Goal: Use online tool/utility: Use online tool/utility

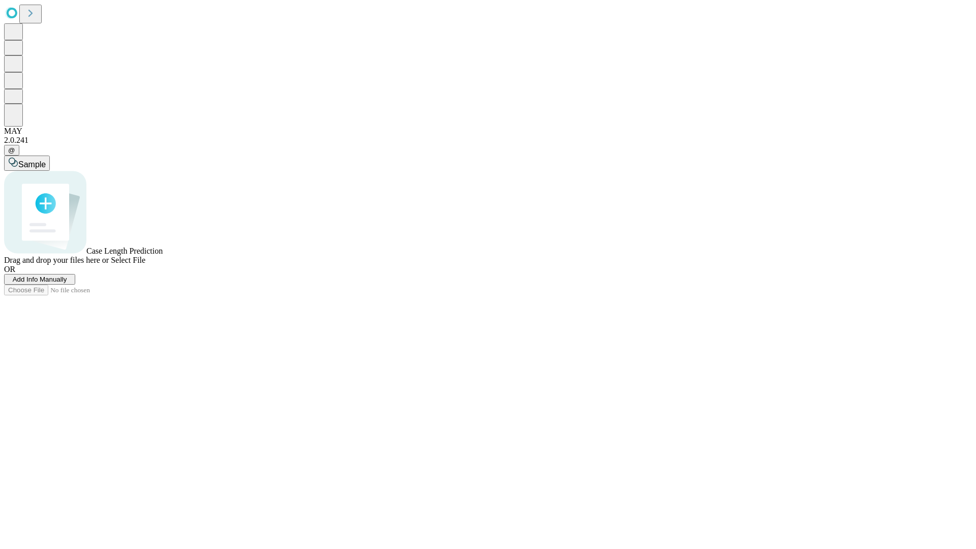
click at [67, 283] on span "Add Info Manually" at bounding box center [40, 280] width 54 height 8
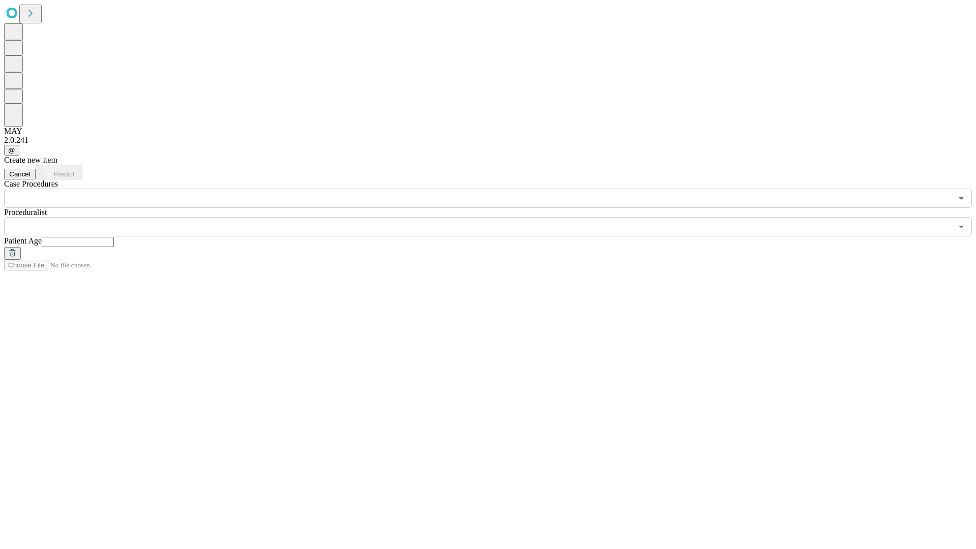
click at [114, 237] on input "text" at bounding box center [78, 242] width 72 height 10
type input "**"
click at [495, 217] on input "text" at bounding box center [478, 226] width 948 height 19
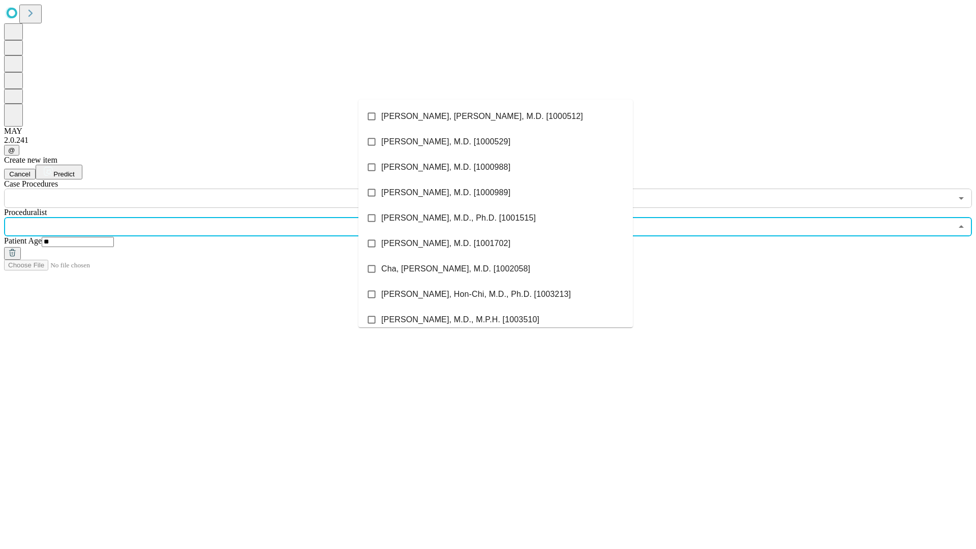
click at [496, 116] on li "[PERSON_NAME], [PERSON_NAME], M.D. [1000512]" at bounding box center [495, 116] width 275 height 25
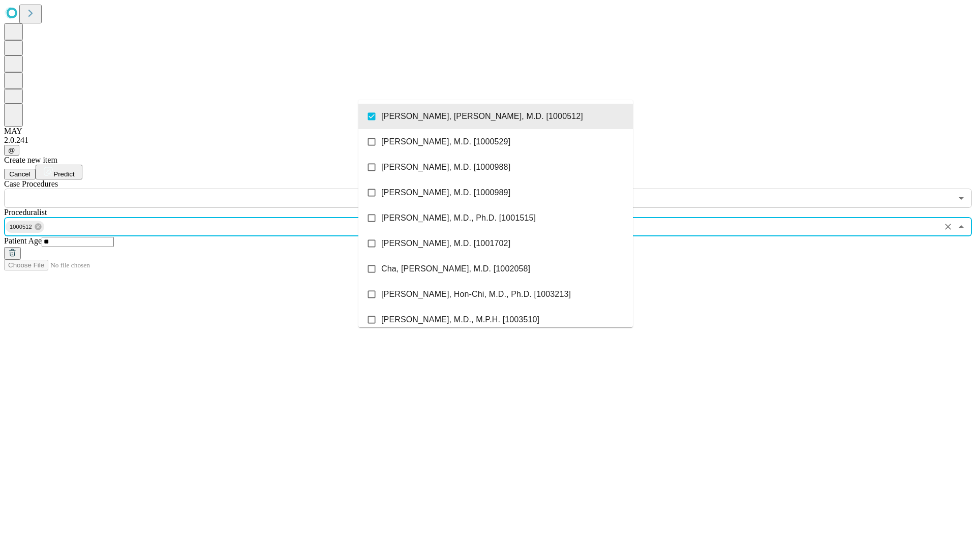
click at [214, 189] on input "text" at bounding box center [478, 198] width 948 height 19
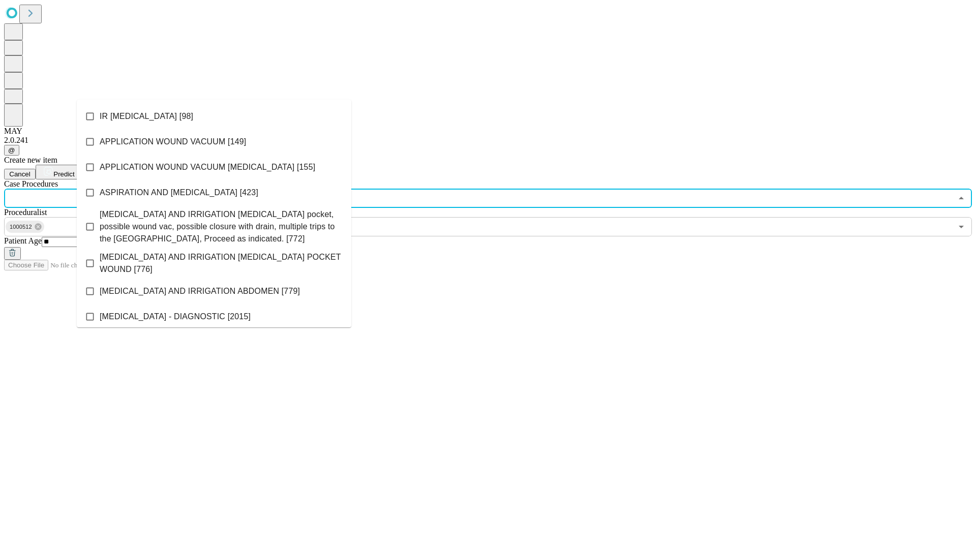
click at [214, 116] on li "IR [MEDICAL_DATA] [98]" at bounding box center [214, 116] width 275 height 25
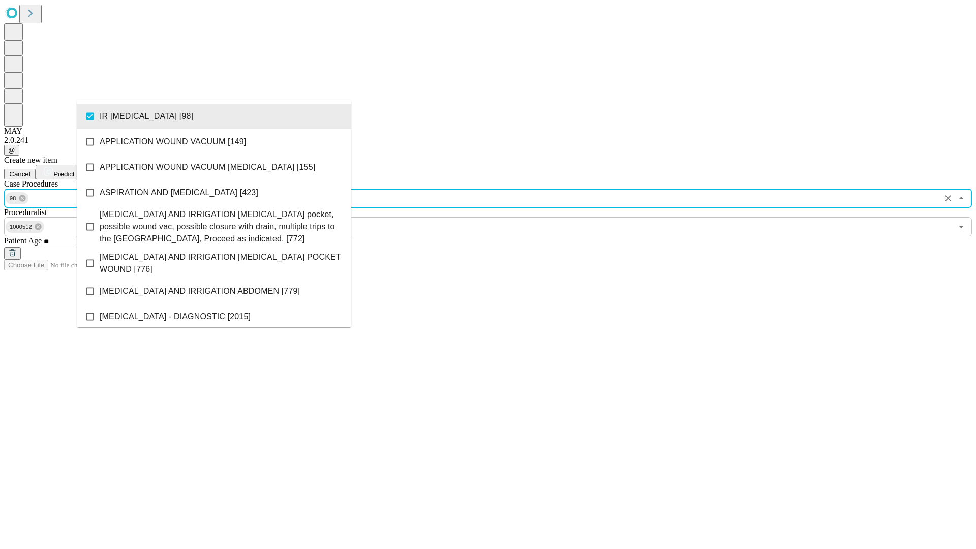
click at [74, 170] on span "Predict" at bounding box center [63, 174] width 21 height 8
